Goal: Transaction & Acquisition: Purchase product/service

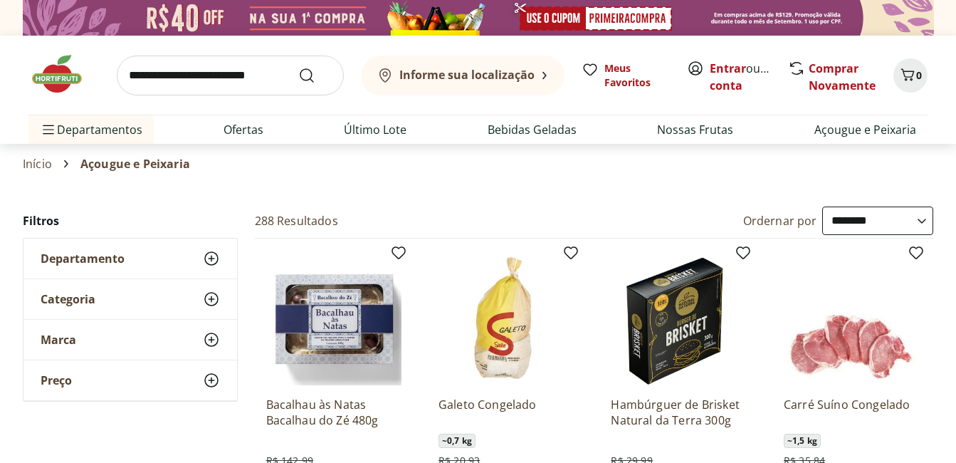
select select "**********"
click at [65, 83] on img at bounding box center [63, 74] width 71 height 43
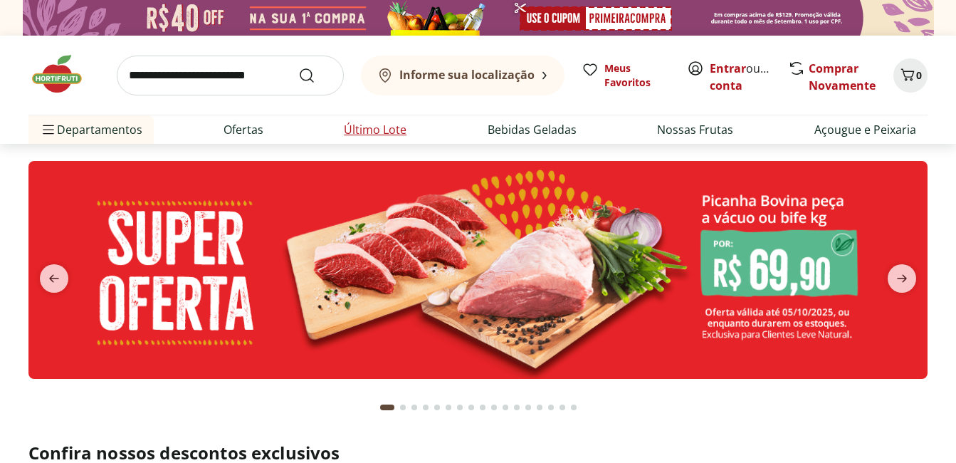
click at [384, 125] on link "Último Lote" at bounding box center [375, 129] width 63 height 17
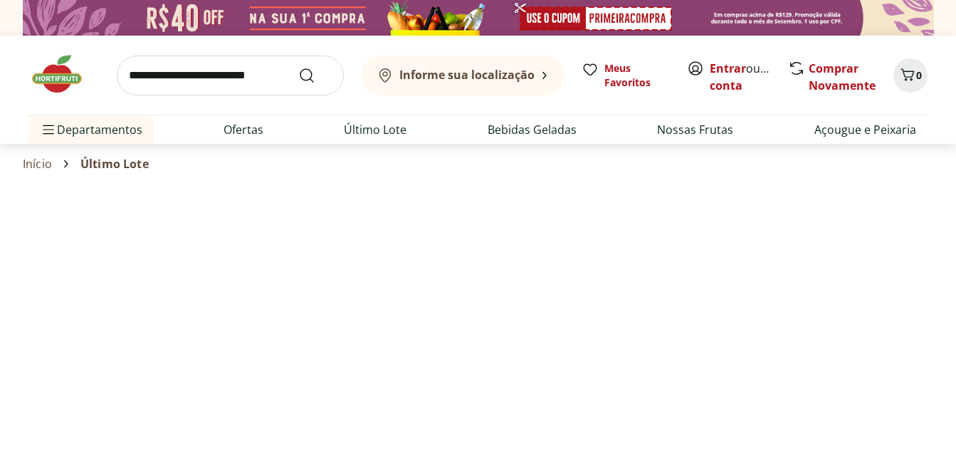
select select "**********"
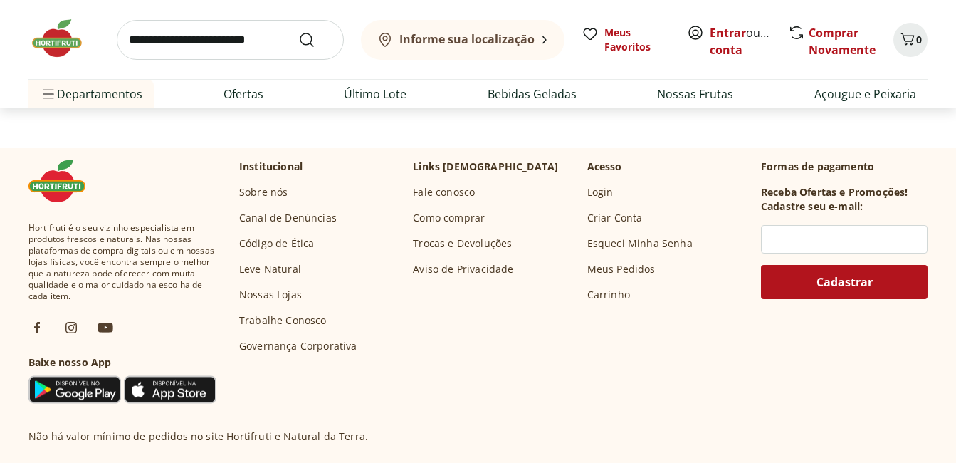
scroll to position [926, 0]
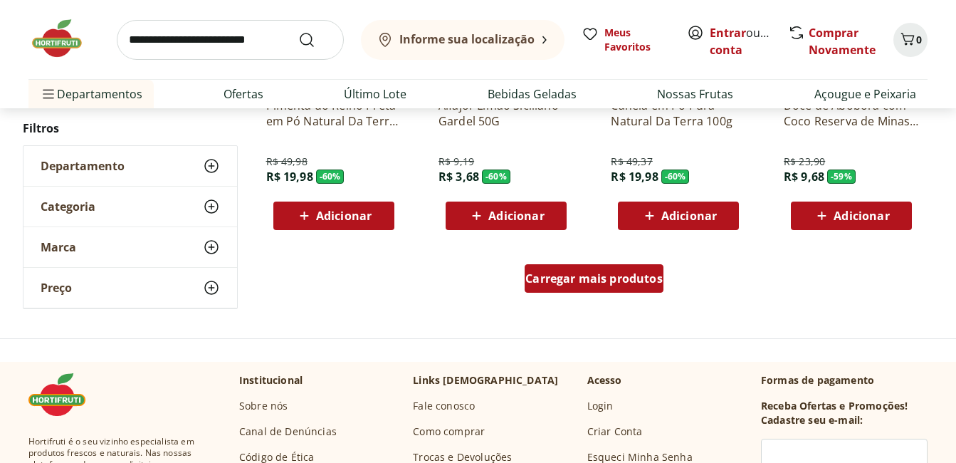
click at [604, 274] on span "Carregar mais produtos" at bounding box center [594, 278] width 137 height 11
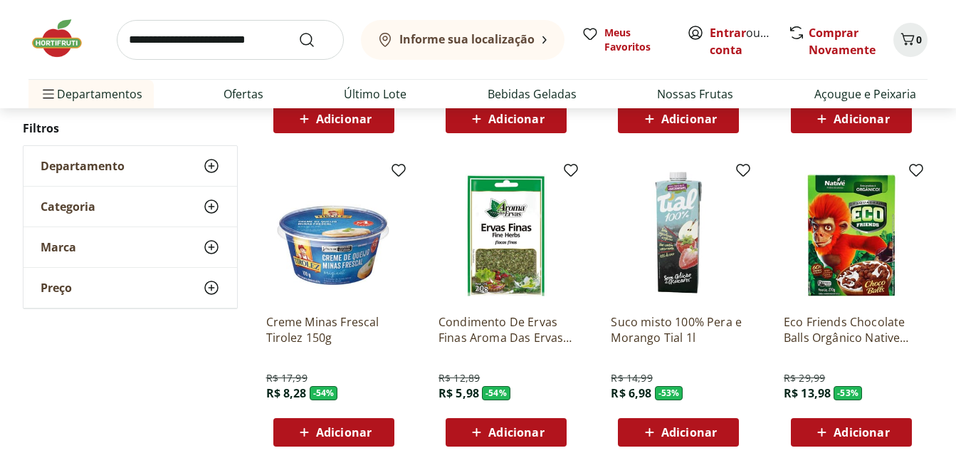
scroll to position [1923, 0]
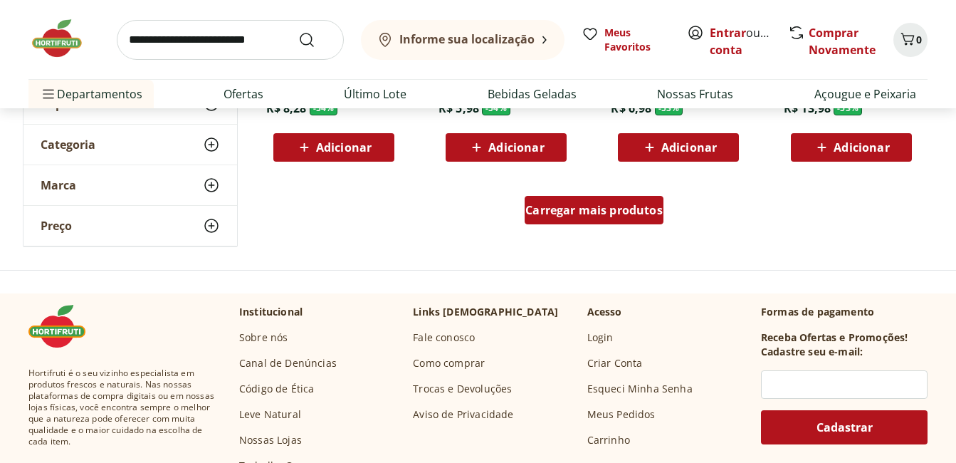
click at [630, 204] on span "Carregar mais produtos" at bounding box center [594, 209] width 137 height 11
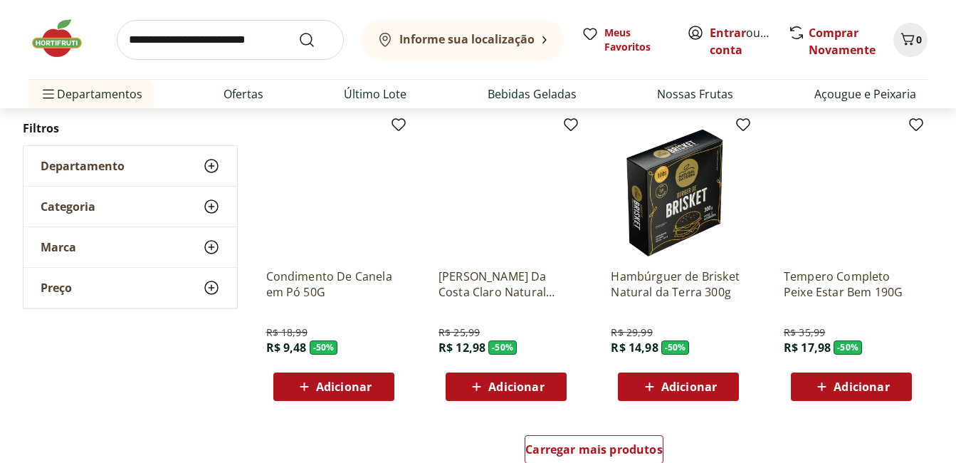
scroll to position [2706, 0]
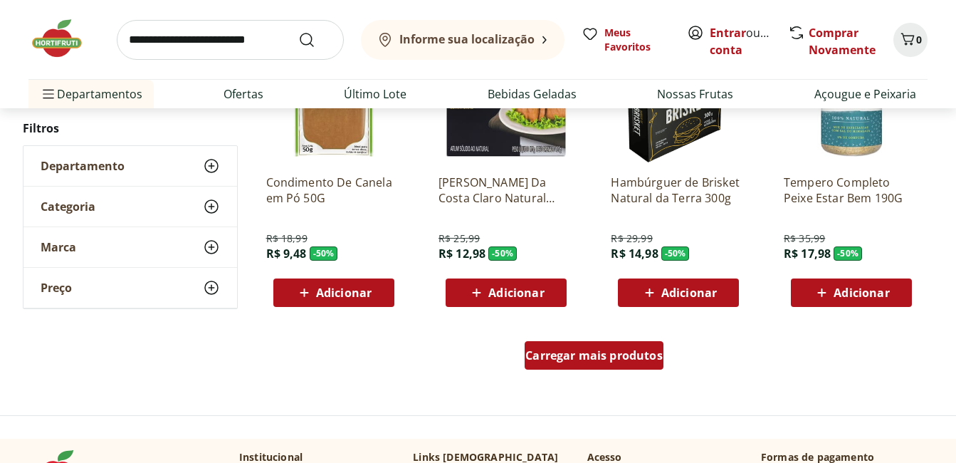
click at [617, 368] on div "Carregar mais produtos" at bounding box center [594, 355] width 139 height 28
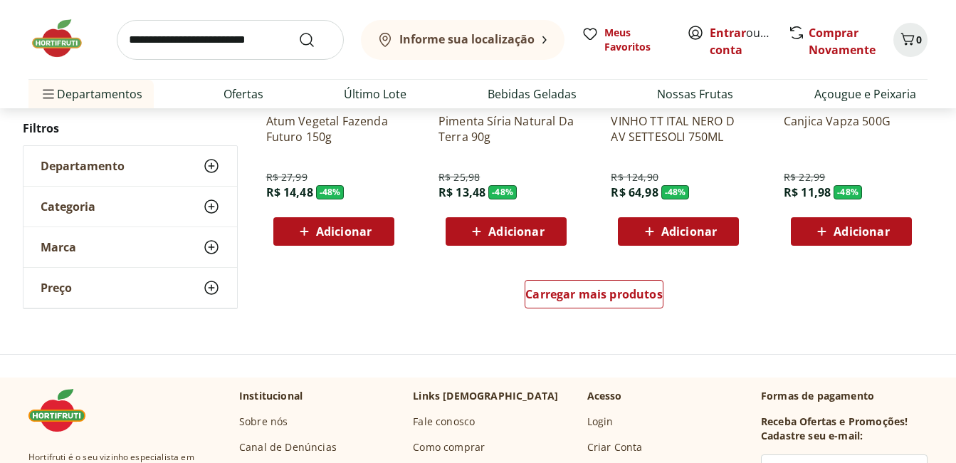
scroll to position [3846, 0]
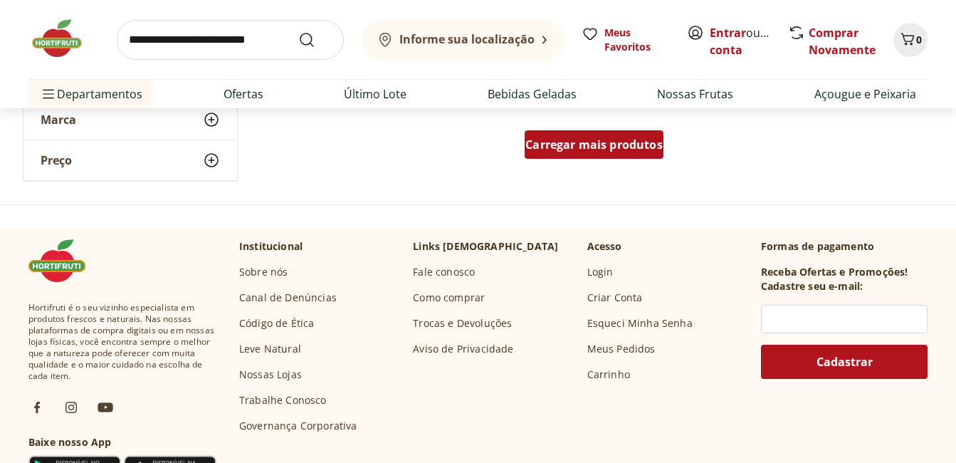
click at [613, 153] on div "Carregar mais produtos" at bounding box center [594, 144] width 139 height 28
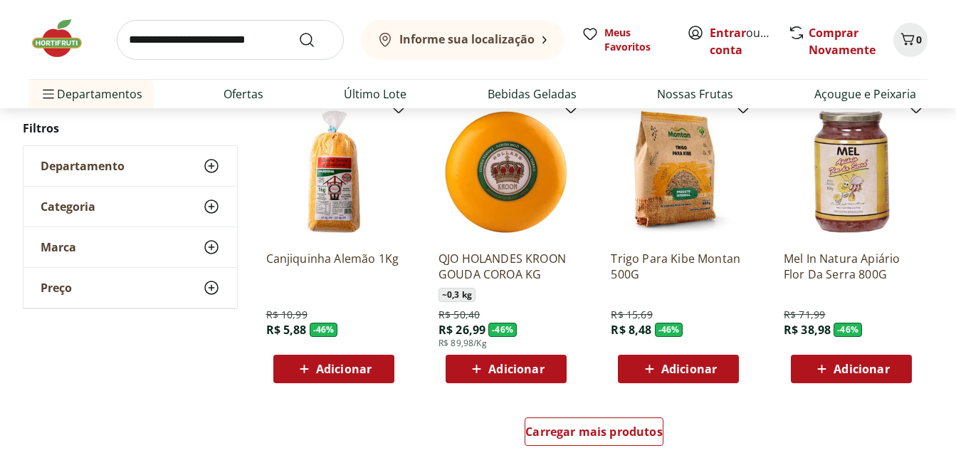
scroll to position [4487, 0]
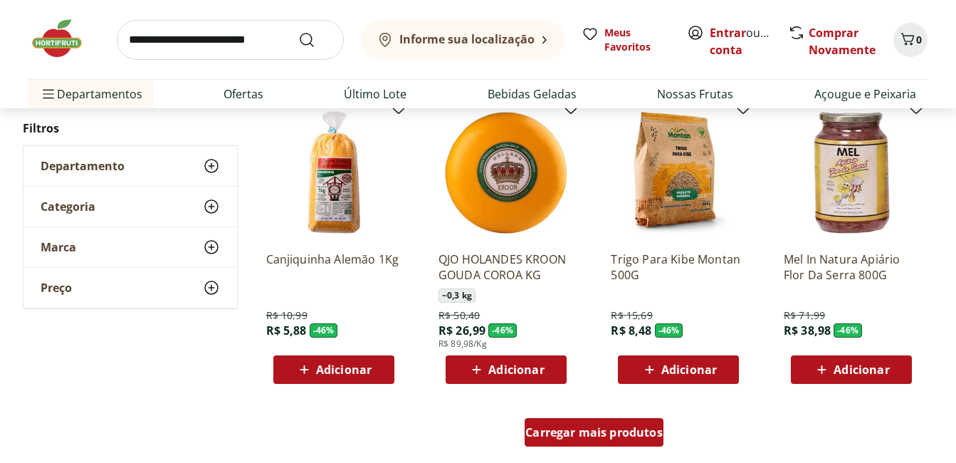
click at [602, 421] on div "Carregar mais produtos" at bounding box center [594, 432] width 139 height 28
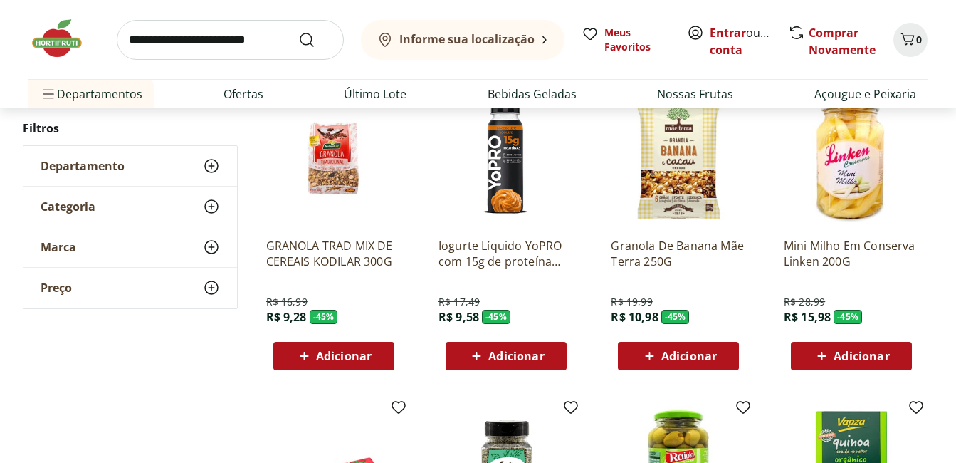
scroll to position [5128, 0]
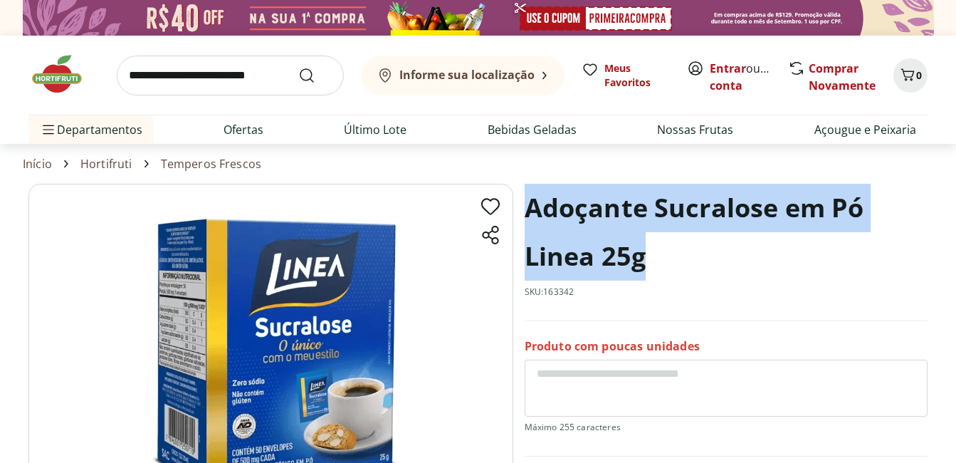
drag, startPoint x: 530, startPoint y: 204, endPoint x: 785, endPoint y: 243, distance: 257.8
click at [785, 243] on h1 "Adoçante Sucralose em Pó Linea 25g" at bounding box center [726, 232] width 403 height 97
copy h1 "Adoçante Sucralose em Pó Linea 25g"
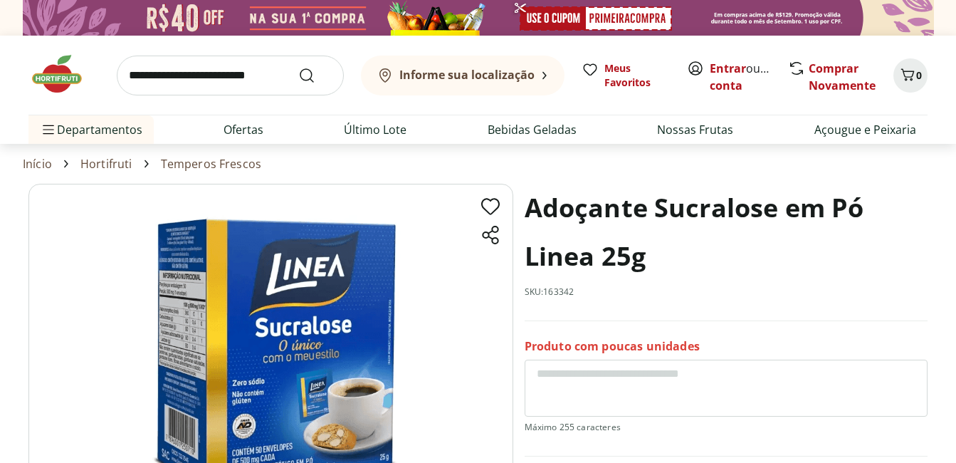
click at [902, 296] on section "Adoçante Sucralose em Pó Linea 25g SKU: 163342 Produto com poucas unidades R$ 2…" at bounding box center [477, 404] width 899 height 441
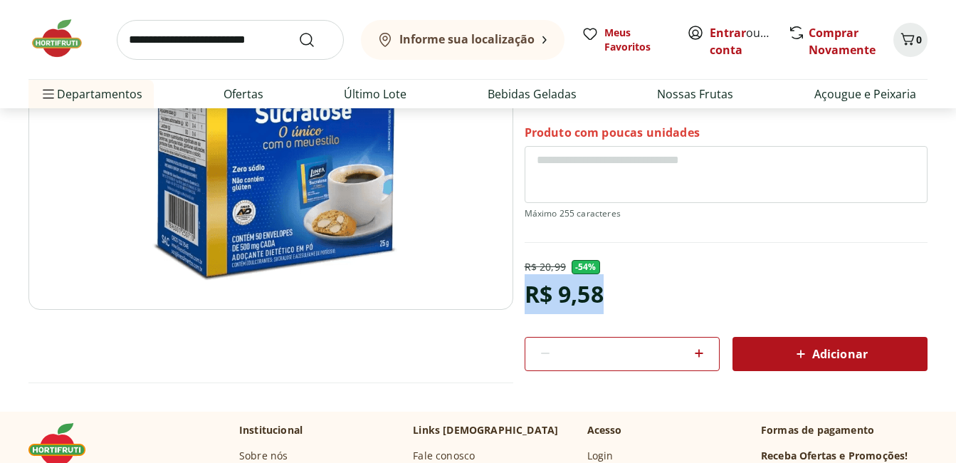
drag, startPoint x: 532, startPoint y: 291, endPoint x: 628, endPoint y: 298, distance: 96.4
click at [628, 298] on div "R$ 20,99 - 54 % R$ 9,58 * Adicionar" at bounding box center [726, 315] width 403 height 111
copy div "R$ 9,58"
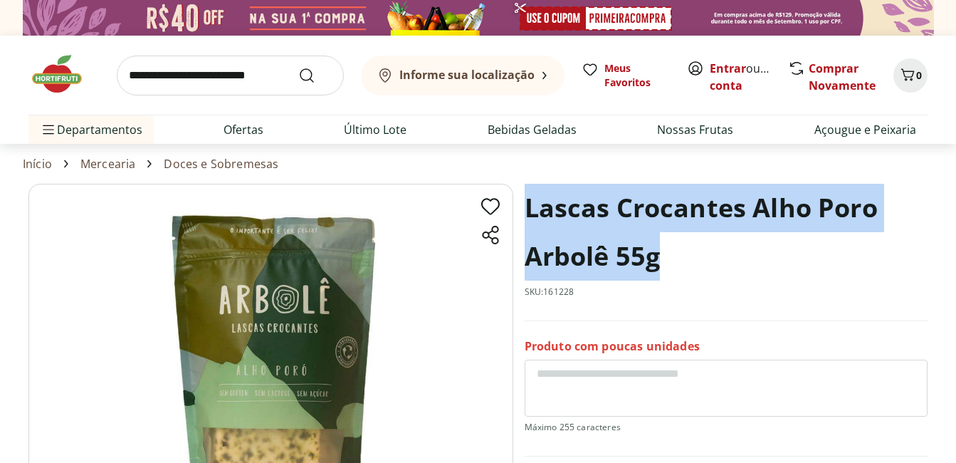
drag, startPoint x: 537, startPoint y: 209, endPoint x: 875, endPoint y: 251, distance: 340.9
click at [875, 251] on h1 "Lascas Crocantes Alho Poro Arbolê 55g" at bounding box center [726, 232] width 403 height 97
copy h1 "Lascas Crocantes Alho Poro Arbolê 55g"
click at [910, 267] on section "Lascas Crocantes Alho Poro Arbolê 55g SKU: 161228 Produto com poucas unidades R…" at bounding box center [477, 421] width 899 height 474
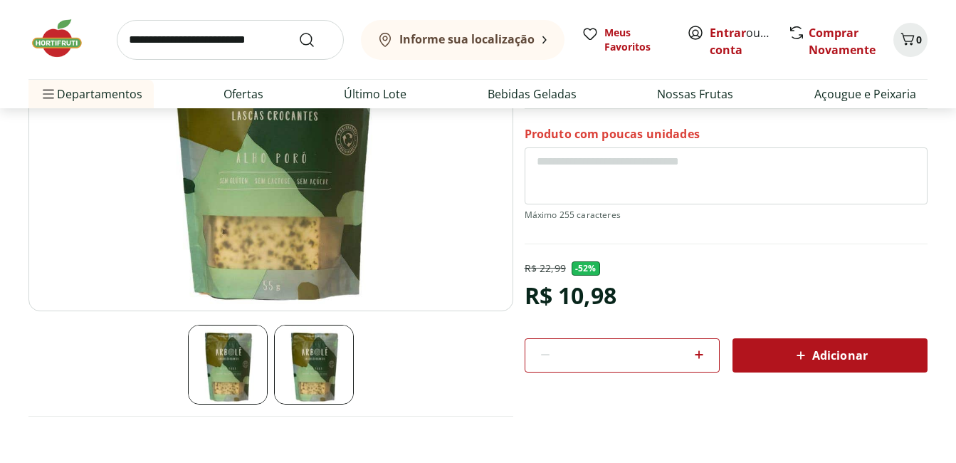
scroll to position [214, 0]
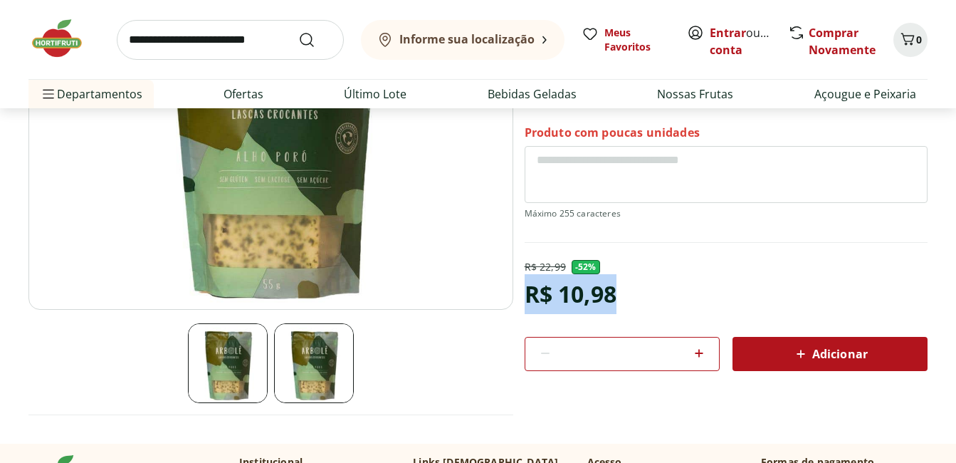
drag, startPoint x: 528, startPoint y: 293, endPoint x: 656, endPoint y: 303, distance: 128.6
click at [656, 303] on div "R$ 22,99 - 52 % R$ 10,98 * Adicionar" at bounding box center [726, 315] width 403 height 111
copy div "R$ 10,98"
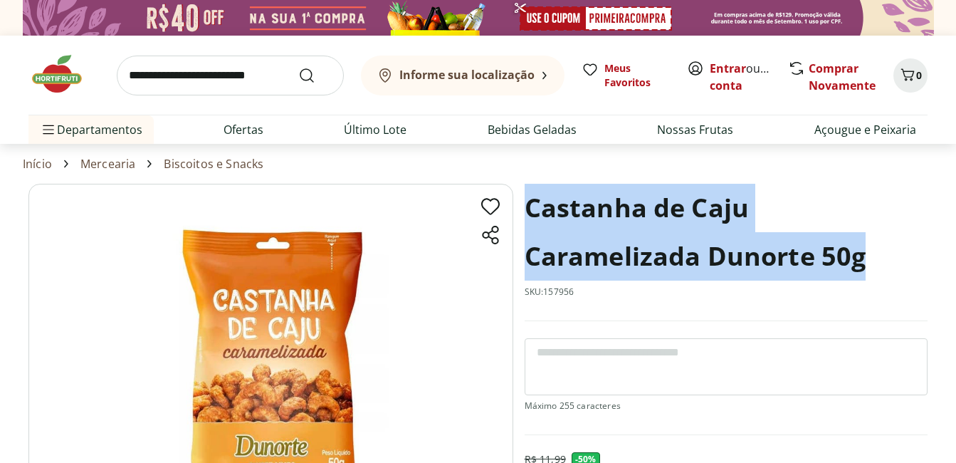
drag, startPoint x: 524, startPoint y: 211, endPoint x: 906, endPoint y: 271, distance: 386.4
click at [906, 271] on h1 "Castanha de Caju Caramelizada Dunorte 50g" at bounding box center [726, 232] width 403 height 97
copy h1 "Castanha de Caju Caramelizada Dunorte 50g"
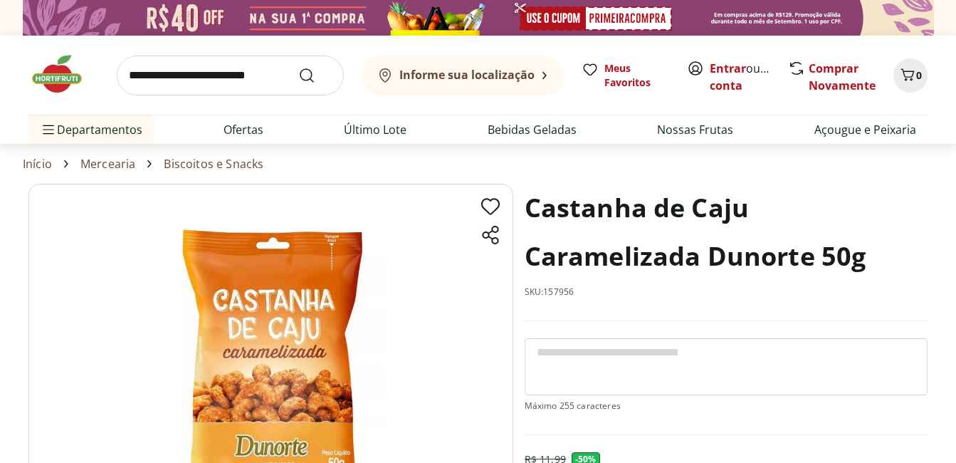
drag, startPoint x: 893, startPoint y: 165, endPoint x: 864, endPoint y: 182, distance: 33.8
click at [893, 167] on div "Início Mercearia Biscoitos e Snacks" at bounding box center [478, 163] width 911 height 17
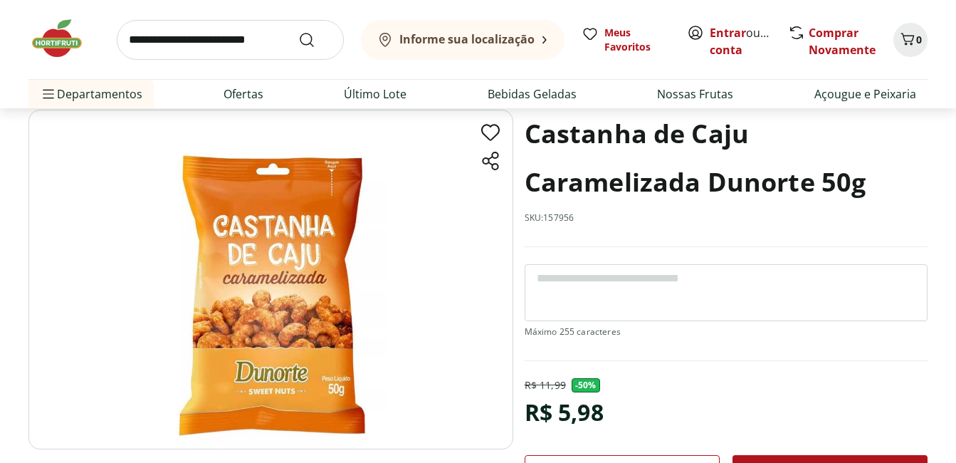
scroll to position [142, 0]
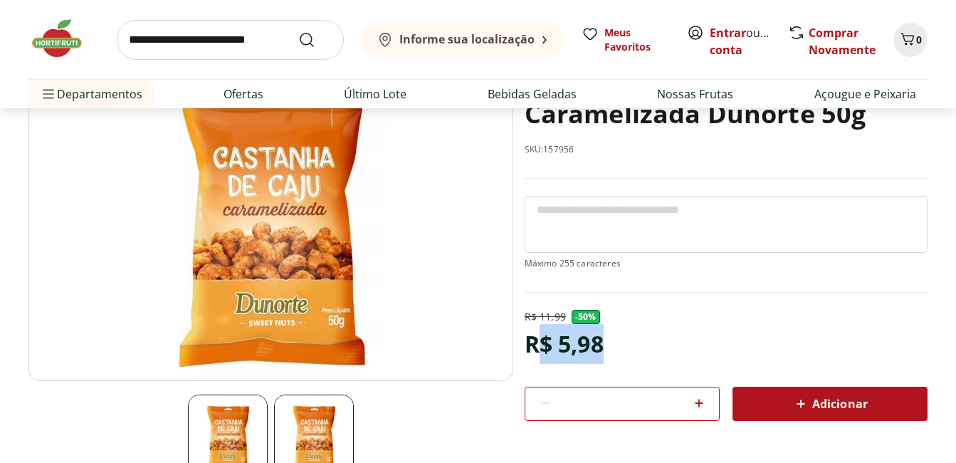
drag, startPoint x: 535, startPoint y: 335, endPoint x: 611, endPoint y: 347, distance: 77.0
click at [611, 347] on div "R$ 11,99 - 50 % R$ 5,98 * Adicionar" at bounding box center [726, 365] width 403 height 111
click at [612, 343] on div "R$ 11,99 - 50 % R$ 5,98 * Adicionar" at bounding box center [726, 365] width 403 height 111
copy div "R$ 5,98"
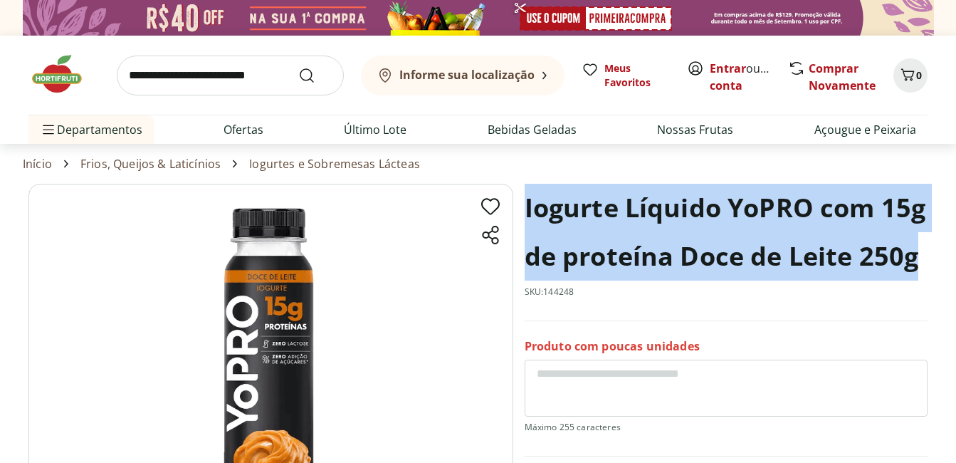
drag, startPoint x: 524, startPoint y: 203, endPoint x: 934, endPoint y: 273, distance: 415.4
click at [934, 273] on section "Iogurte Líquido YoPRO com 15g de proteína Doce de Leite 250g SKU: 144248 Produt…" at bounding box center [478, 420] width 956 height 472
copy h1 "Iogurte Líquido YoPRO com 15g de proteína Doce de Leite 250g"
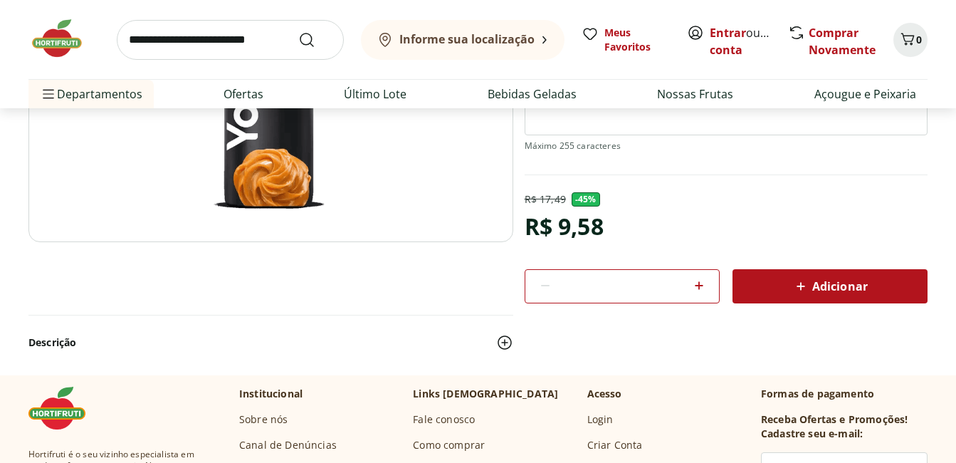
scroll to position [285, 0]
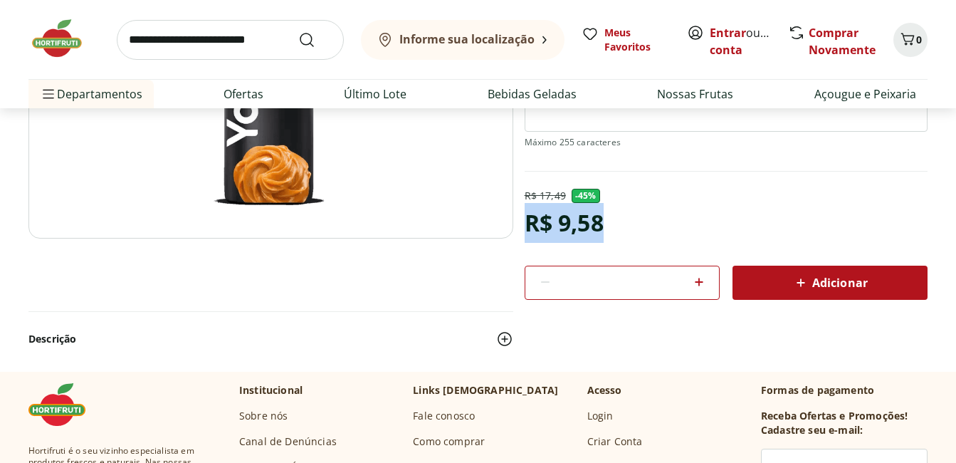
drag, startPoint x: 531, startPoint y: 223, endPoint x: 667, endPoint y: 213, distance: 135.7
click at [664, 213] on div "R$ 17,49 - 45 % R$ 9,58 * Adicionar" at bounding box center [726, 244] width 403 height 111
copy div "R$ 9,58"
